Goal: Task Accomplishment & Management: Use online tool/utility

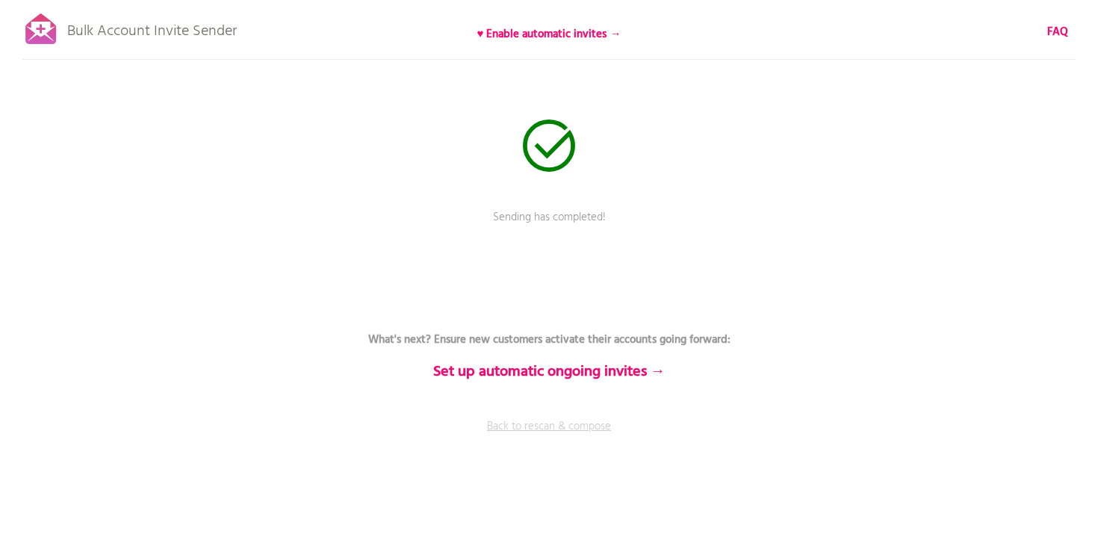
click at [539, 424] on link "Back to rescan & compose" at bounding box center [549, 436] width 448 height 37
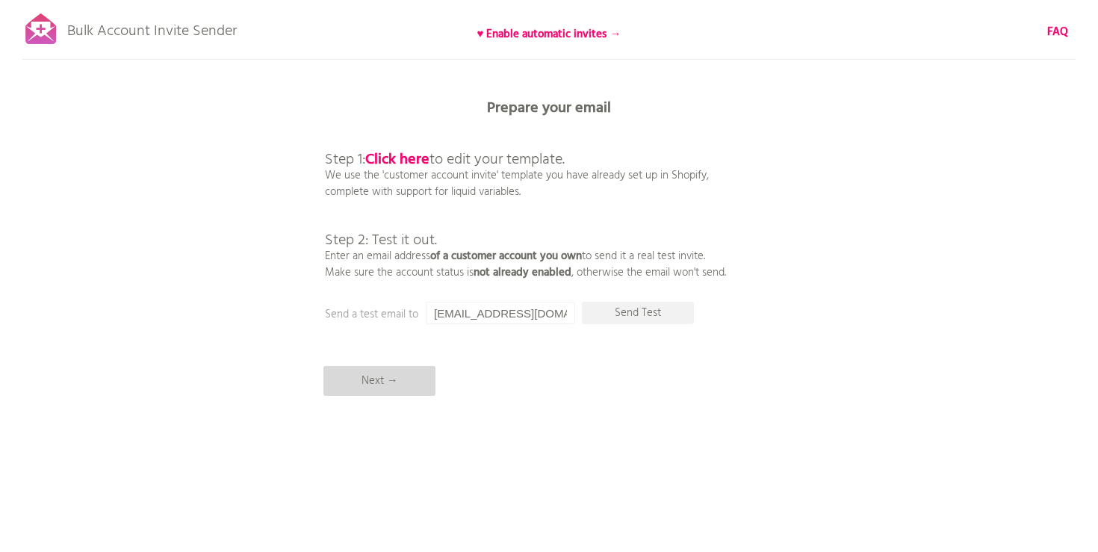
click at [375, 382] on p "Next →" at bounding box center [379, 381] width 112 height 30
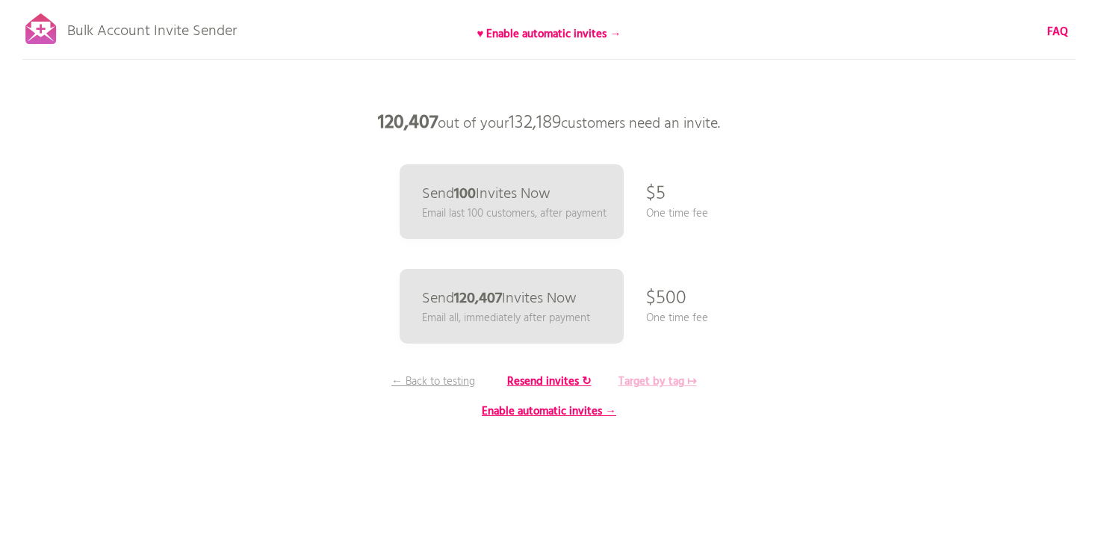
click at [660, 379] on b "Target by tag ↦" at bounding box center [658, 382] width 78 height 18
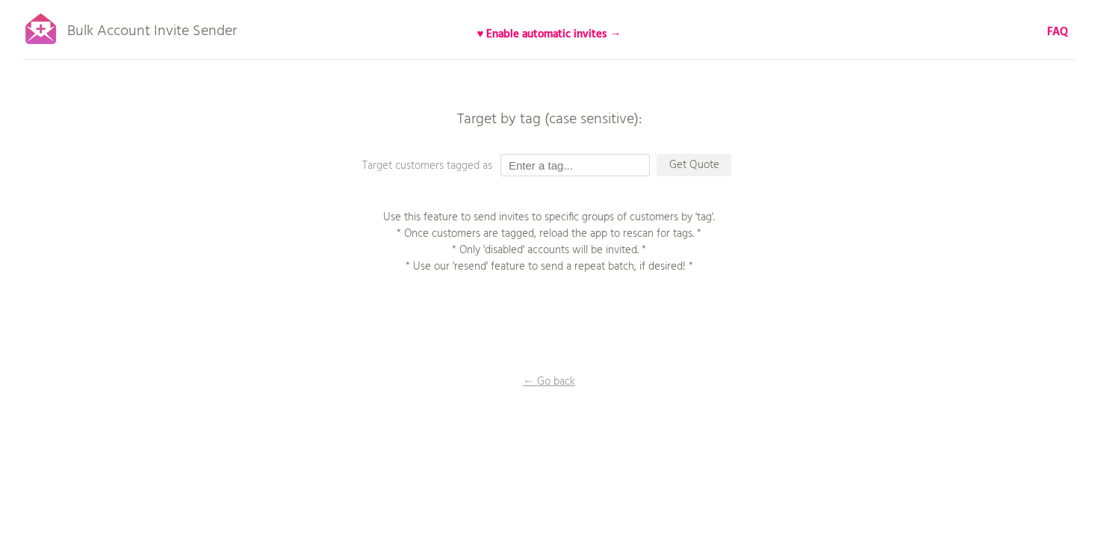
click at [554, 167] on input "text" at bounding box center [574, 165] width 149 height 22
type input "Gift Sub"
click at [700, 169] on p "Get Quote" at bounding box center [694, 165] width 75 height 22
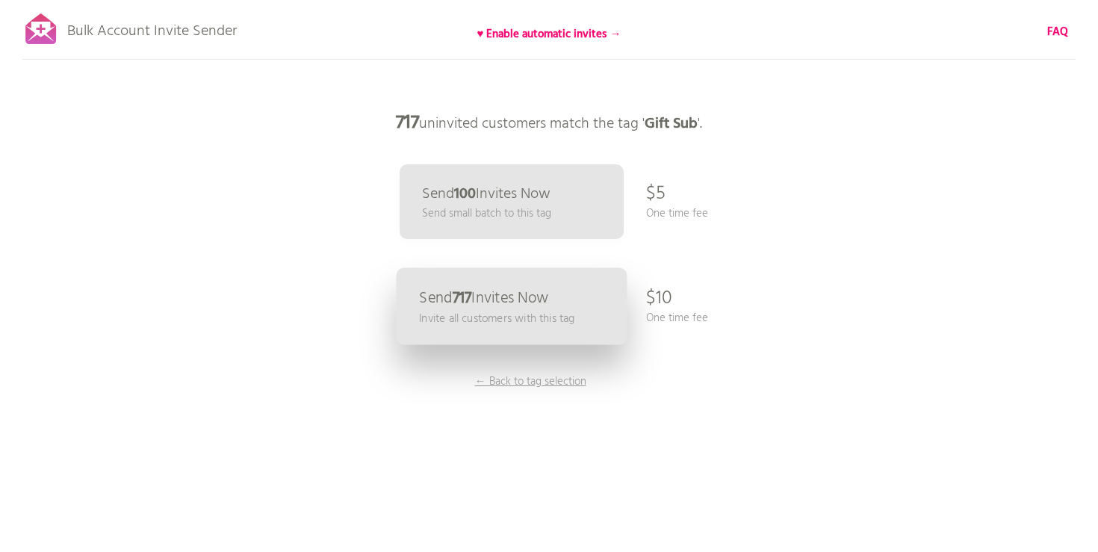
click at [526, 303] on p "Send 717 Invites Now" at bounding box center [483, 299] width 129 height 16
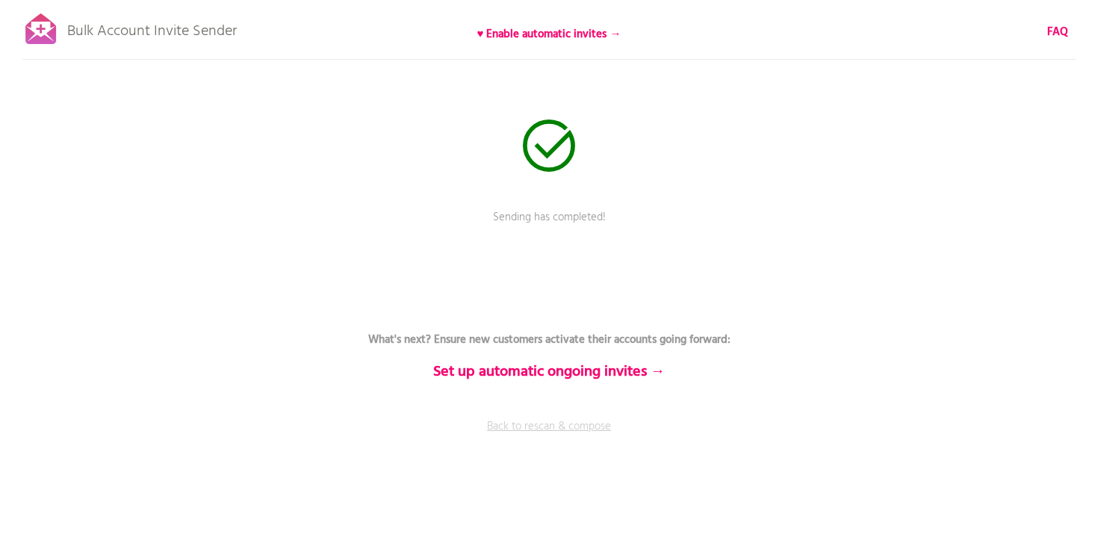
click at [554, 427] on link "Back to rescan & compose" at bounding box center [549, 436] width 448 height 37
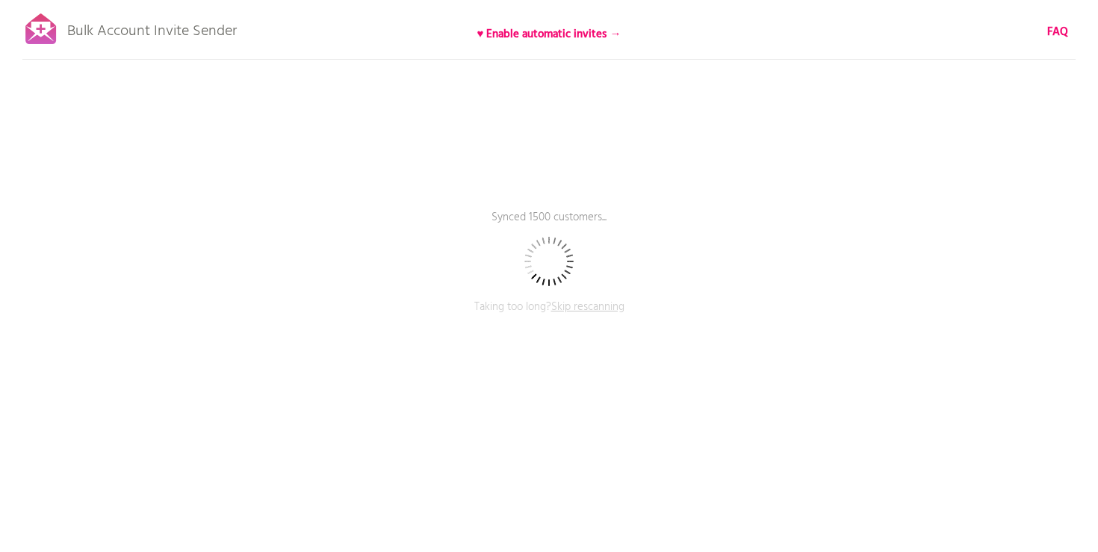
click at [586, 305] on span "Skip rescanning" at bounding box center [587, 307] width 73 height 18
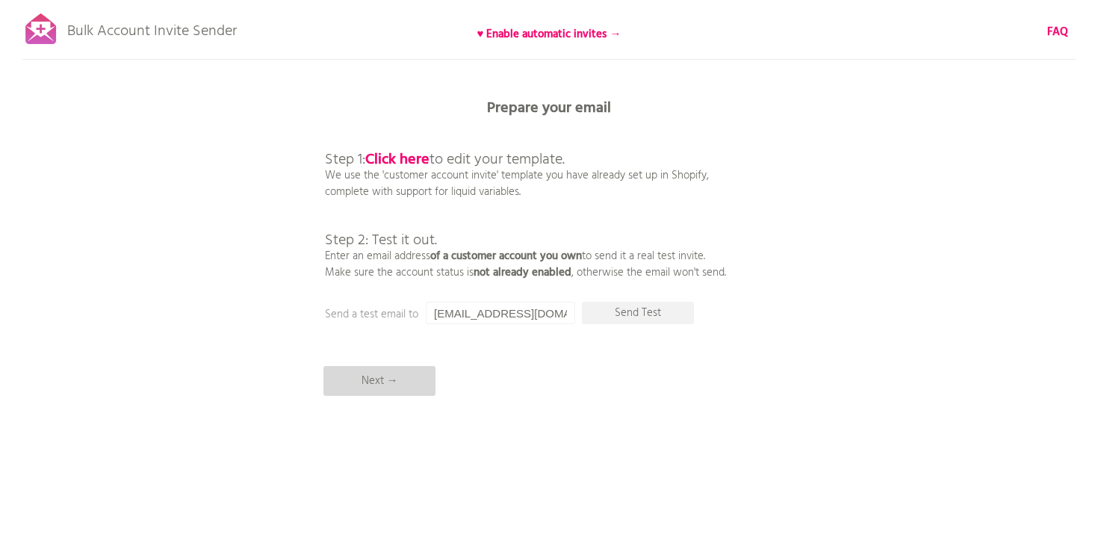
click at [388, 377] on p "Next →" at bounding box center [379, 381] width 112 height 30
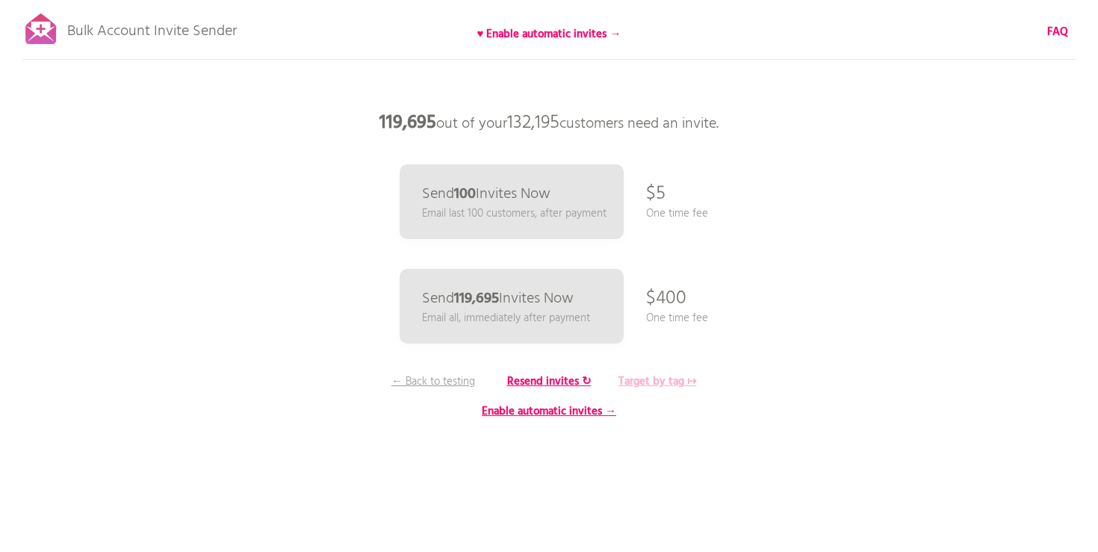
click at [660, 382] on b "Target by tag ↦" at bounding box center [658, 382] width 78 height 18
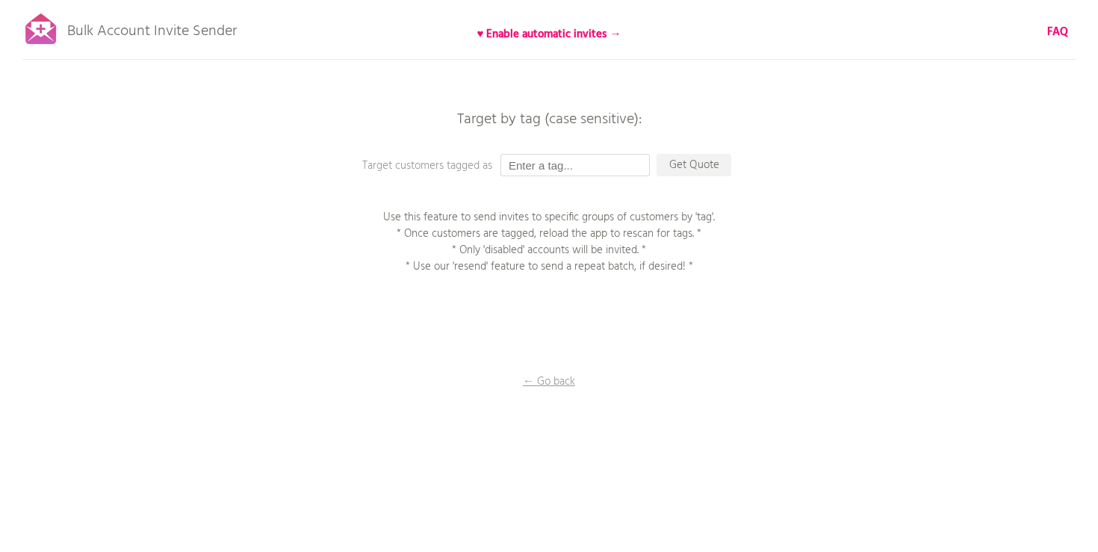
click at [535, 161] on input "text" at bounding box center [574, 165] width 149 height 22
click at [693, 170] on p "Get Quote" at bounding box center [694, 165] width 75 height 22
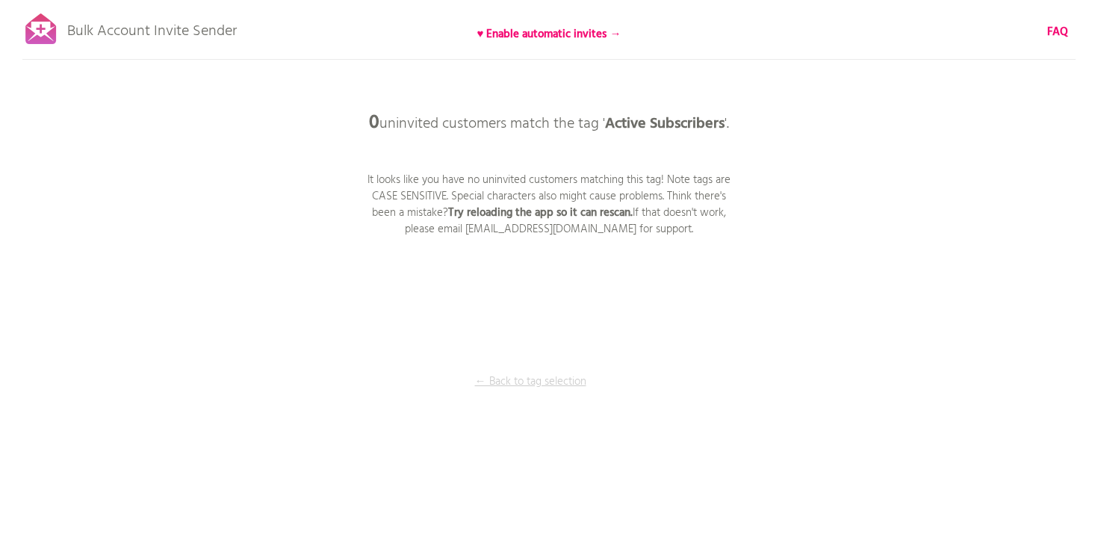
click at [541, 379] on p "← Back to tag selection" at bounding box center [530, 381] width 112 height 16
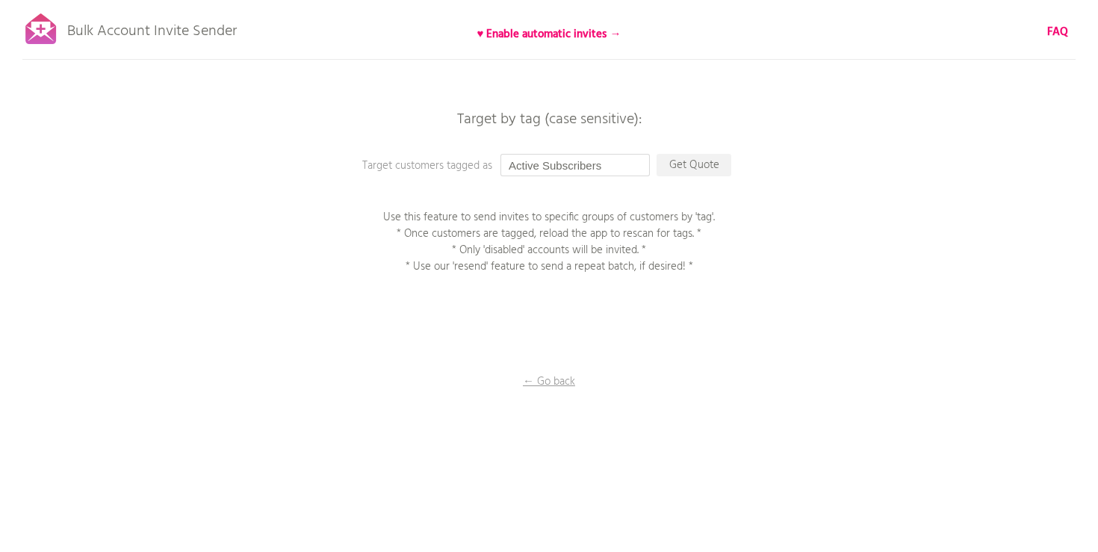
click at [621, 164] on input "Active Subscribers" at bounding box center [574, 165] width 149 height 22
type input "Active Subscriber"
click at [684, 160] on p "Get Quote" at bounding box center [694, 165] width 75 height 22
